Goal: Transaction & Acquisition: Obtain resource

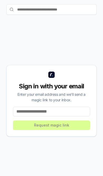
scroll to position [62, 0]
click at [17, 107] on input at bounding box center [51, 111] width 77 height 9
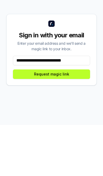
type input "**********"
click at [39, 121] on button "Request magic link" at bounding box center [51, 125] width 77 height 9
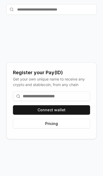
scroll to position [40, 0]
click at [40, 115] on button "Connect wallet" at bounding box center [51, 109] width 77 height 9
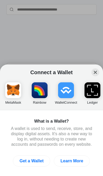
click at [10, 92] on img "button" at bounding box center [13, 90] width 16 height 16
click at [12, 90] on img "button" at bounding box center [13, 90] width 16 height 16
click at [15, 51] on div "Connect a Wallet Close MetaMask Rainbow WalletConnect Ledger Coinbase Argent Wh…" at bounding box center [51, 88] width 208 height 282
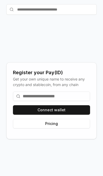
click at [25, 101] on input at bounding box center [51, 96] width 77 height 9
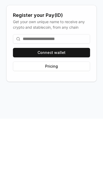
click at [32, 105] on button "Connect wallet" at bounding box center [51, 109] width 77 height 9
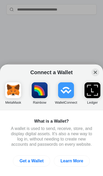
click at [11, 93] on img "button" at bounding box center [13, 90] width 16 height 16
click at [12, 91] on img "button" at bounding box center [13, 90] width 16 height 16
click at [14, 96] on img "button" at bounding box center [13, 90] width 16 height 16
click at [58, 92] on img "button" at bounding box center [66, 90] width 16 height 16
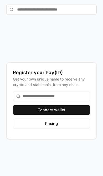
click at [33, 115] on button "Connect wallet" at bounding box center [51, 109] width 77 height 9
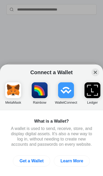
click at [60, 90] on img "button" at bounding box center [66, 90] width 16 height 16
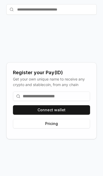
click at [44, 129] on button "Pricing" at bounding box center [51, 123] width 77 height 9
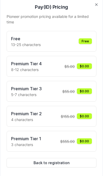
click at [83, 38] on div "Free 13-25 characters Free" at bounding box center [51, 41] width 81 height 12
click at [86, 45] on div "Free 13-25 characters Free" at bounding box center [51, 41] width 81 height 12
click at [86, 41] on div "Free" at bounding box center [85, 41] width 13 height 6
click at [83, 42] on div "Free" at bounding box center [85, 41] width 13 height 6
click at [82, 42] on div "Free" at bounding box center [85, 41] width 13 height 6
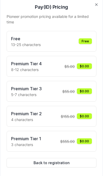
click at [44, 42] on div "Free 13-25 characters Free" at bounding box center [51, 41] width 81 height 12
click at [28, 37] on h3 "Free" at bounding box center [26, 38] width 30 height 6
click at [17, 42] on p "13-25 characters" at bounding box center [26, 45] width 30 height 6
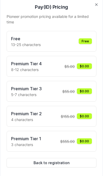
click at [23, 41] on h3 "Free" at bounding box center [26, 38] width 30 height 6
click at [24, 37] on h3 "Free" at bounding box center [26, 38] width 30 height 6
click at [83, 40] on div "Free" at bounding box center [85, 41] width 13 height 6
click at [43, 159] on button "Back to registration" at bounding box center [52, 162] width 90 height 9
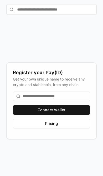
click at [36, 114] on button "Connect wallet" at bounding box center [51, 109] width 77 height 9
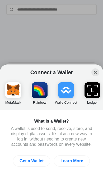
click at [10, 91] on img "button" at bounding box center [13, 90] width 16 height 16
click at [12, 92] on img "button" at bounding box center [13, 90] width 16 height 16
click at [13, 89] on img "button" at bounding box center [13, 90] width 16 height 16
click at [13, 88] on img "button" at bounding box center [13, 90] width 16 height 16
click at [61, 98] on img "button" at bounding box center [66, 90] width 16 height 16
